Goal: Task Accomplishment & Management: Manage account settings

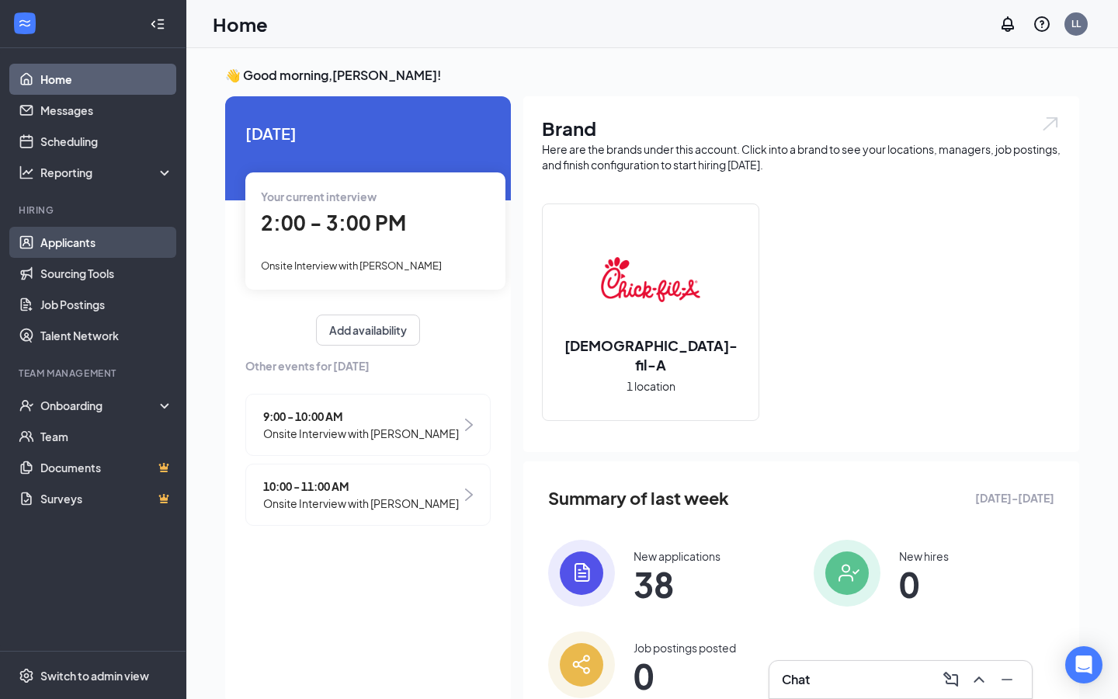
click at [101, 240] on link "Applicants" at bounding box center [106, 242] width 133 height 31
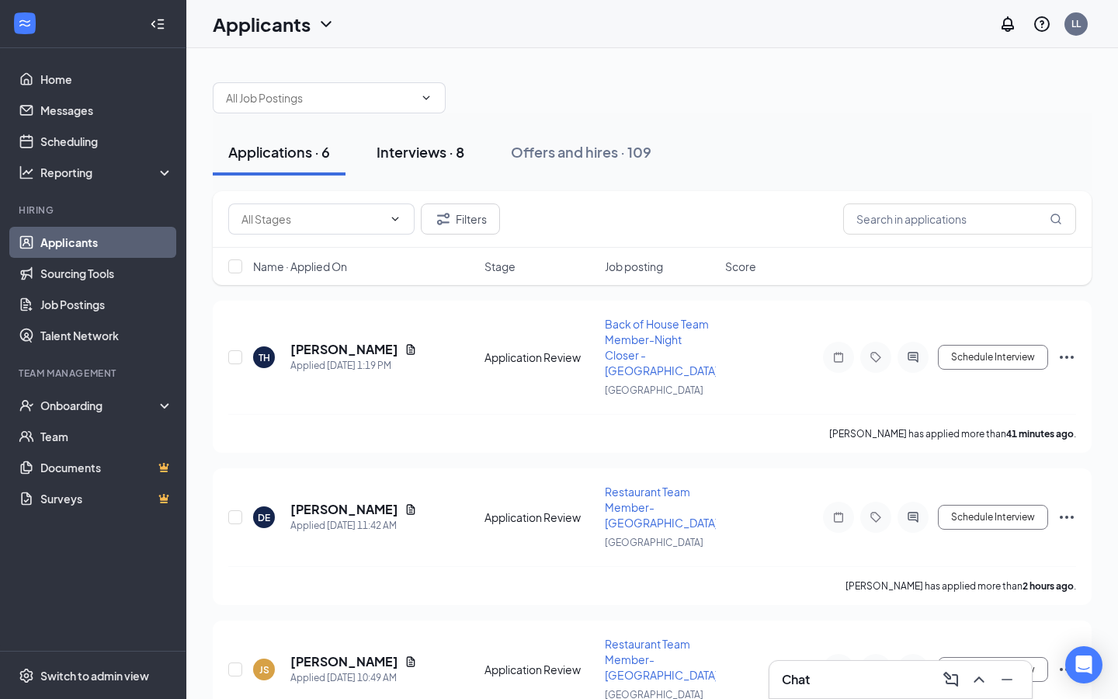
click at [436, 147] on div "Interviews · 8" at bounding box center [420, 151] width 88 height 19
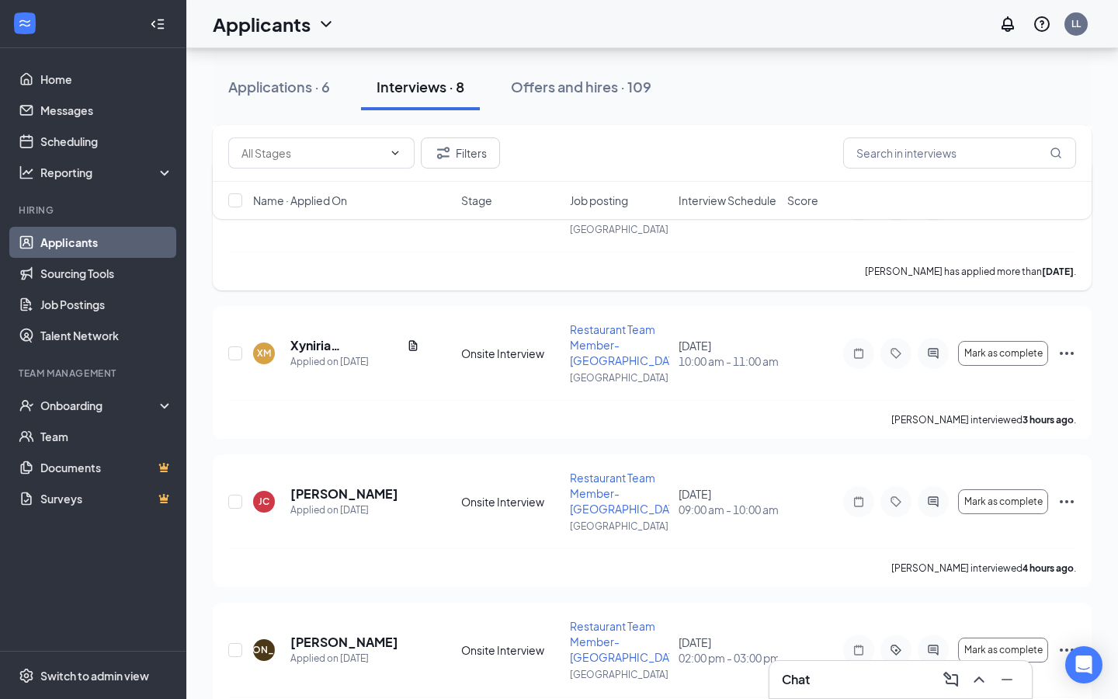
scroll to position [349, 0]
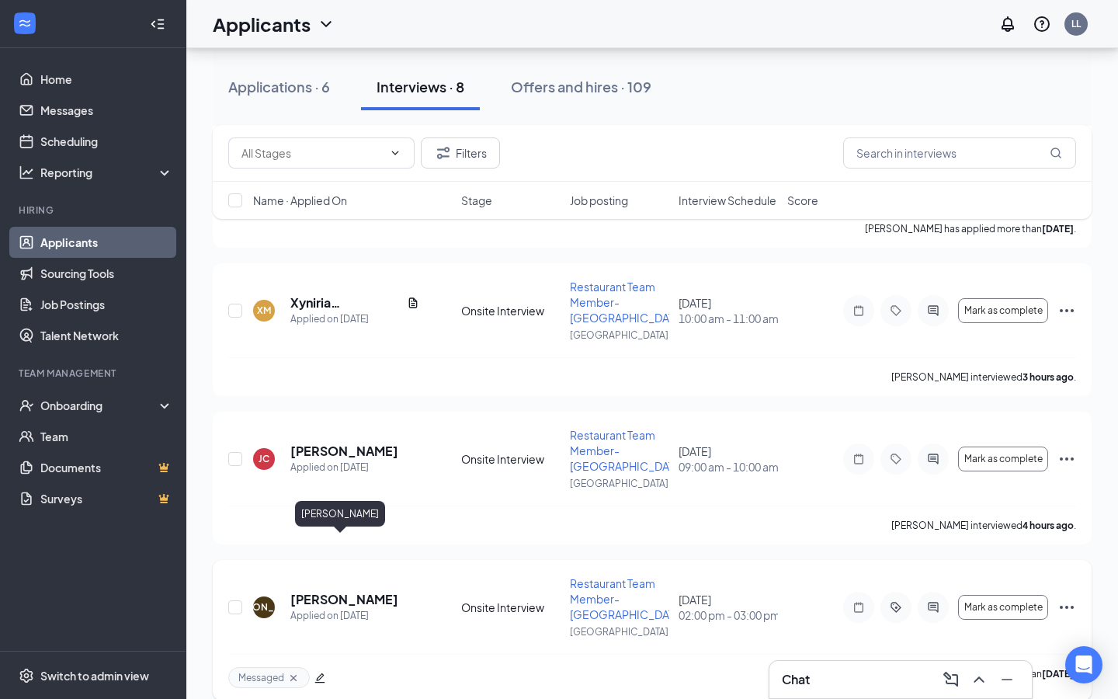
click at [359, 591] on h5 "[PERSON_NAME]" at bounding box center [344, 599] width 108 height 17
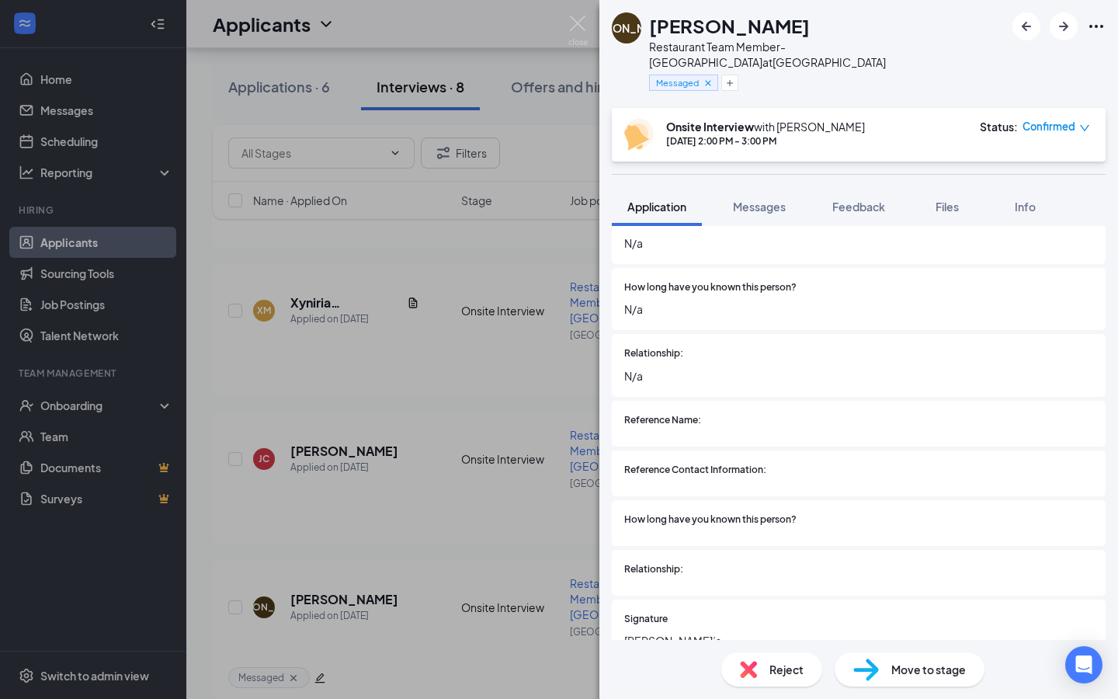
scroll to position [3153, 0]
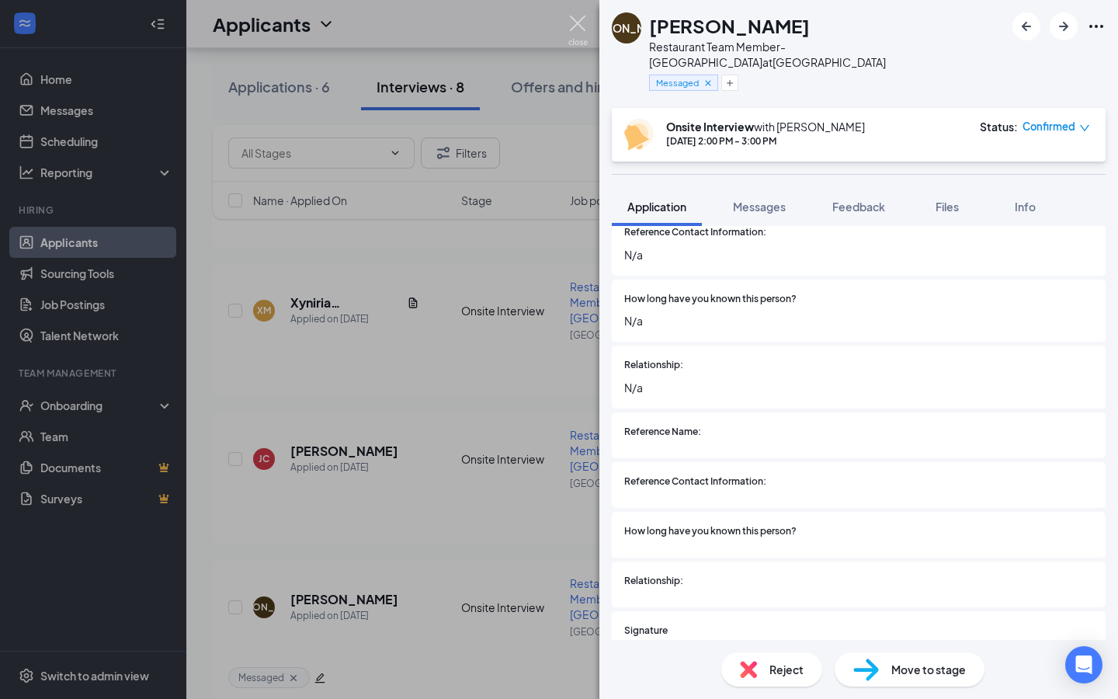
click at [575, 22] on img at bounding box center [577, 31] width 19 height 30
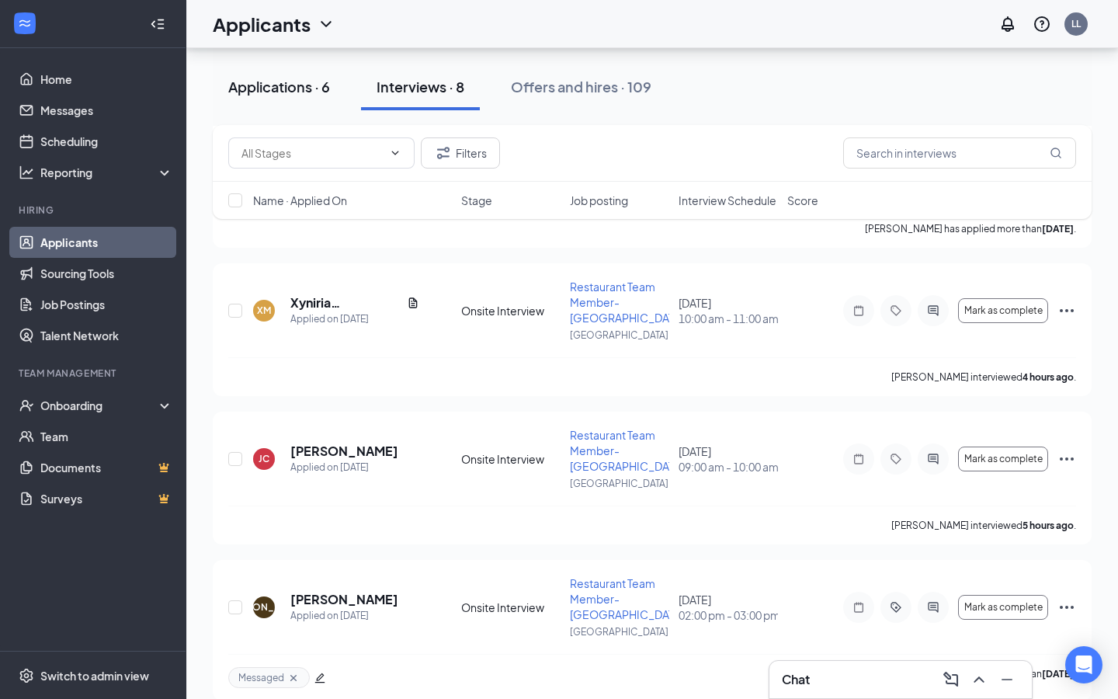
click at [281, 84] on div "Applications · 6" at bounding box center [279, 86] width 102 height 19
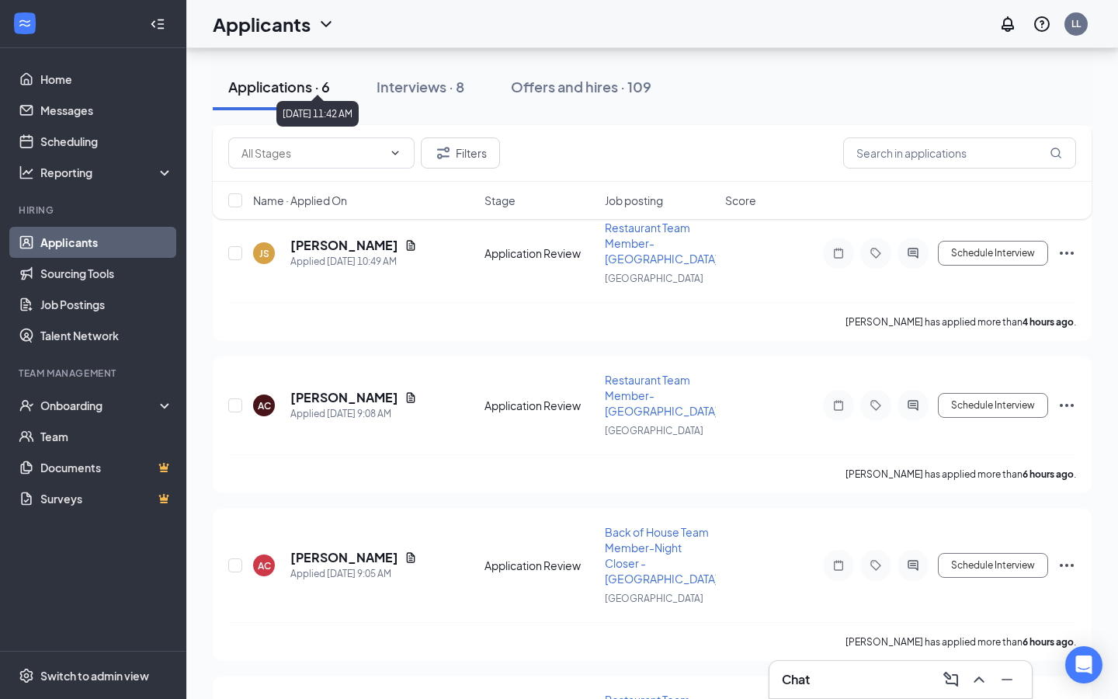
scroll to position [456, 0]
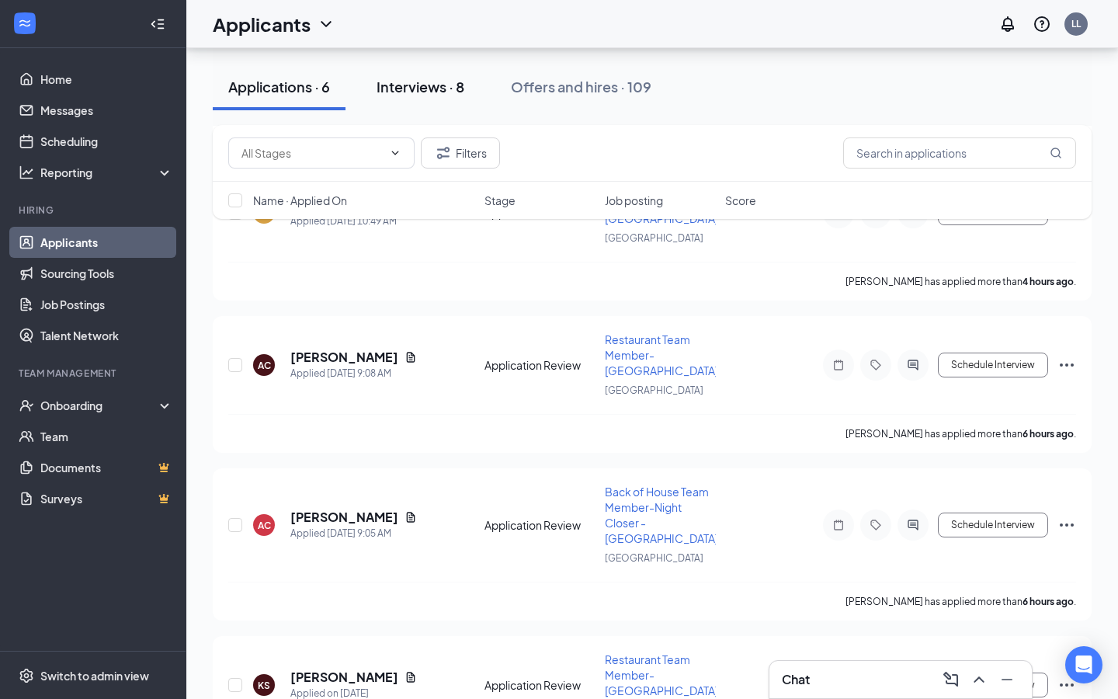
click at [418, 87] on div "Interviews · 8" at bounding box center [420, 86] width 88 height 19
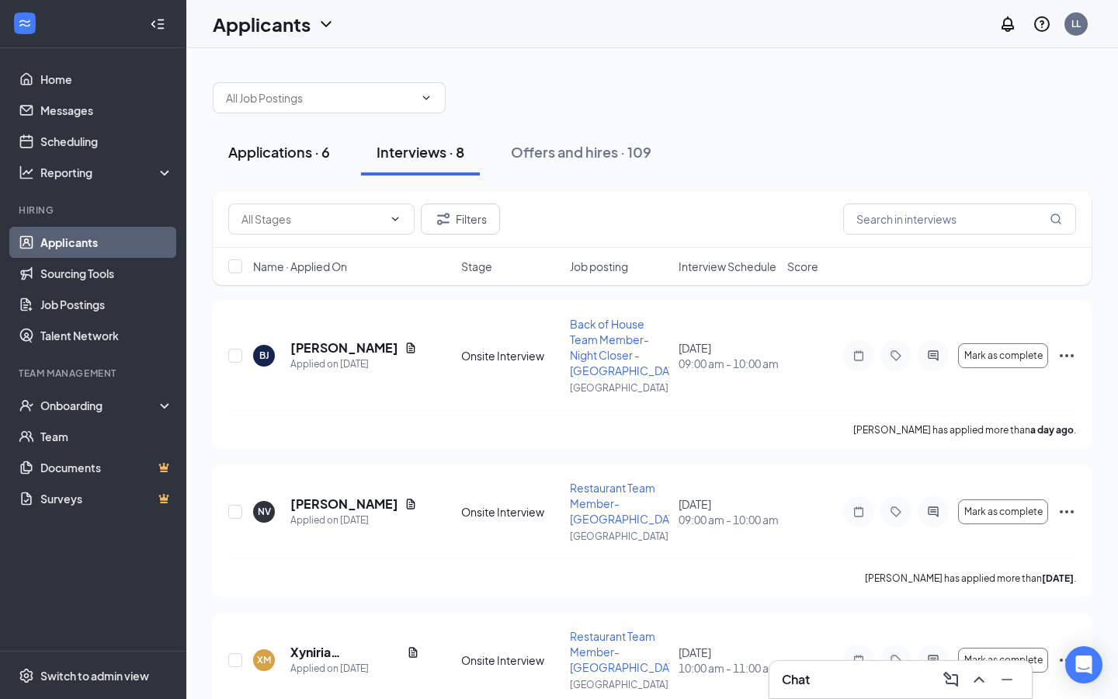
click at [265, 152] on div "Applications · 6" at bounding box center [279, 151] width 102 height 19
